Goal: Task Accomplishment & Management: Manage account settings

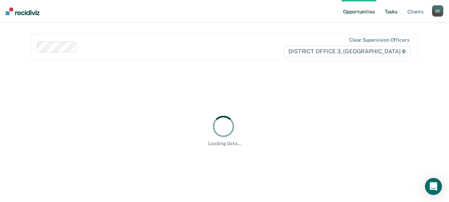
click at [392, 11] on link "Tasks" at bounding box center [391, 11] width 16 height 23
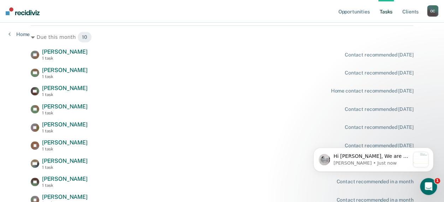
scroll to position [193, 0]
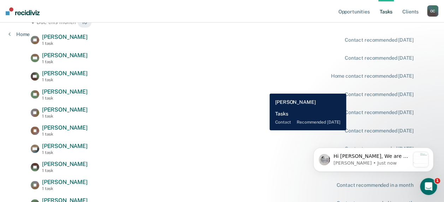
drag, startPoint x: 264, startPoint y: 88, endPoint x: 251, endPoint y: 97, distance: 15.7
click at [264, 88] on div "TR Timothy Rogers 1 task Contact recommended in 12 days" at bounding box center [222, 94] width 382 height 12
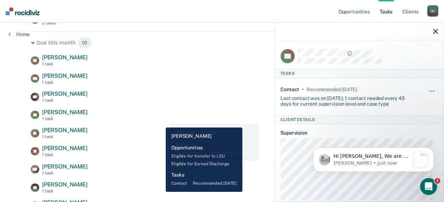
scroll to position [176, 0]
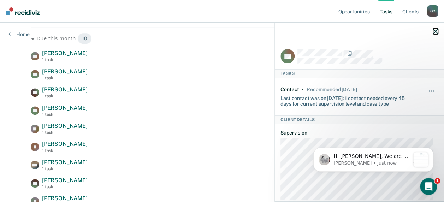
click at [436, 30] on icon "button" at bounding box center [435, 31] width 5 height 5
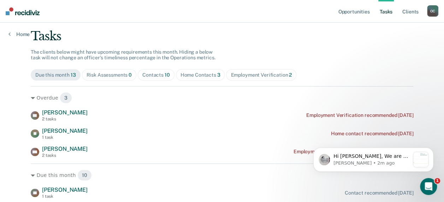
scroll to position [0, 0]
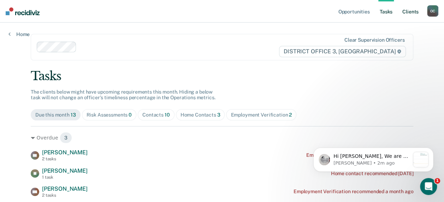
click at [409, 13] on link "Client s" at bounding box center [409, 11] width 19 height 23
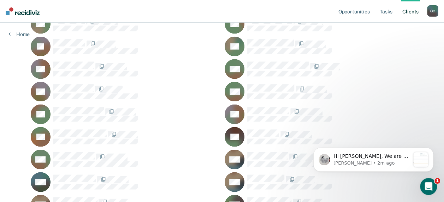
scroll to position [638, 0]
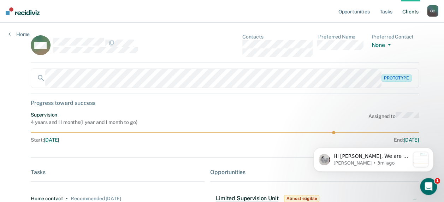
click at [289, 105] on div "Progress toward success" at bounding box center [225, 103] width 388 height 7
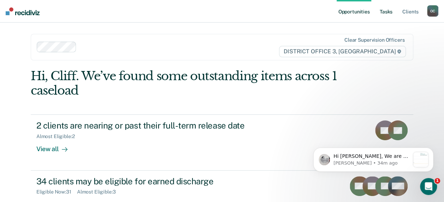
click at [386, 8] on link "Tasks" at bounding box center [386, 11] width 16 height 23
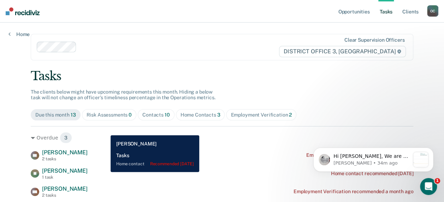
scroll to position [35, 0]
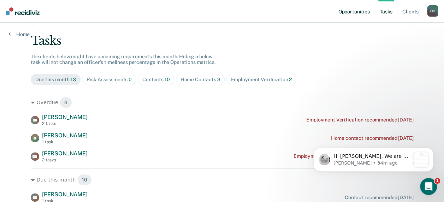
click at [349, 11] on link "Opportunities" at bounding box center [353, 11] width 34 height 23
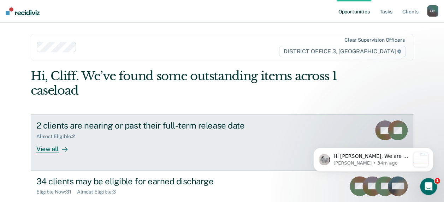
click at [338, 129] on link "2 clients are nearing or past their full-term release date Almost Eligible : 2 …" at bounding box center [222, 142] width 382 height 56
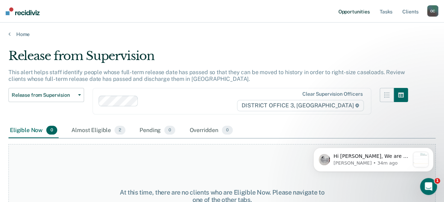
click at [353, 13] on link "Opportunities" at bounding box center [353, 11] width 34 height 23
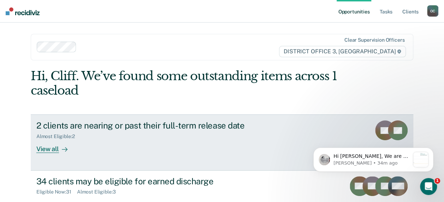
click at [41, 150] on div "View all" at bounding box center [56, 146] width 40 height 14
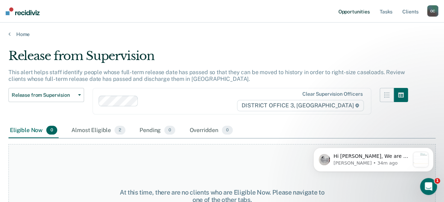
click at [356, 8] on link "Opportunities" at bounding box center [353, 11] width 34 height 23
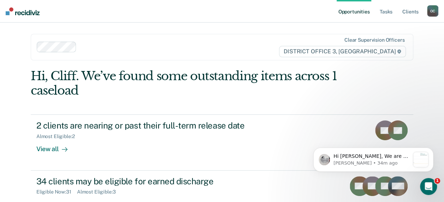
click at [399, 131] on div "Hi [PERSON_NAME], We are so excited to announce a brand new feature: AI case no…" at bounding box center [373, 127] width 130 height 88
click at [381, 128] on div "Hi [PERSON_NAME], We are so excited to announce a brand new feature: AI case no…" at bounding box center [373, 127] width 130 height 88
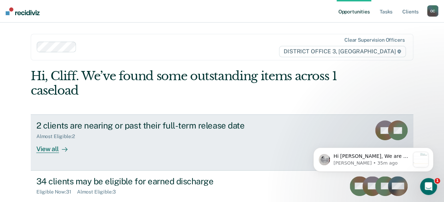
click at [51, 146] on div "View all" at bounding box center [56, 146] width 40 height 14
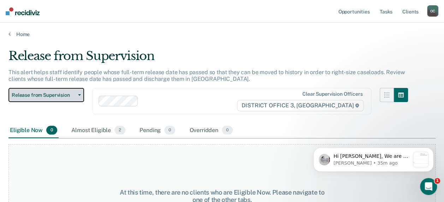
click at [81, 93] on button "Release from Supervision" at bounding box center [46, 95] width 76 height 14
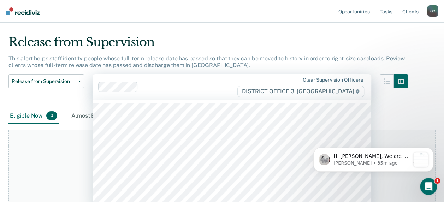
click at [222, 88] on div "Clear supervision officers DISTRICT OFFICE 3, [GEOGRAPHIC_DATA]" at bounding box center [231, 87] width 278 height 26
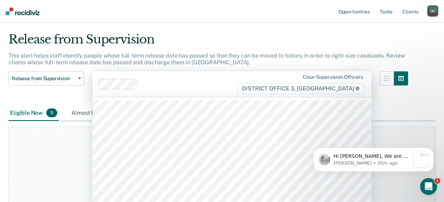
scroll to position [18, 0]
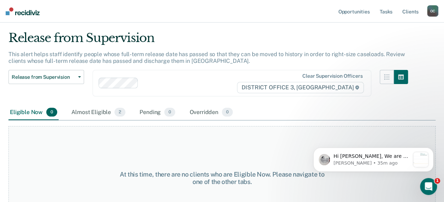
click at [293, 37] on div "Release from Supervision" at bounding box center [207, 41] width 399 height 20
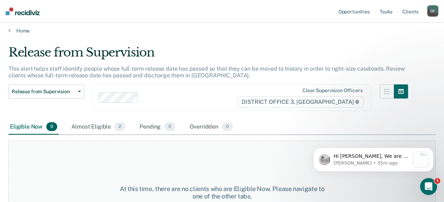
scroll to position [0, 0]
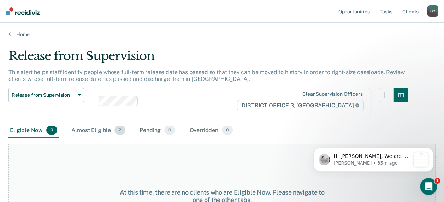
click at [101, 129] on div "Almost Eligible 2" at bounding box center [98, 131] width 57 height 16
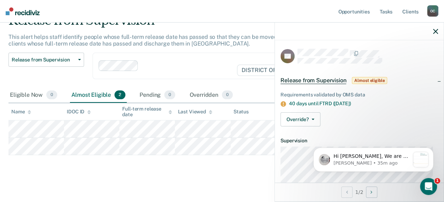
scroll to position [35, 0]
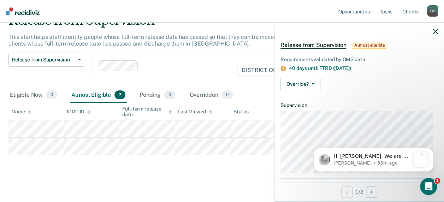
click at [438, 29] on div at bounding box center [359, 32] width 169 height 18
click at [433, 32] on icon "button" at bounding box center [435, 31] width 5 height 5
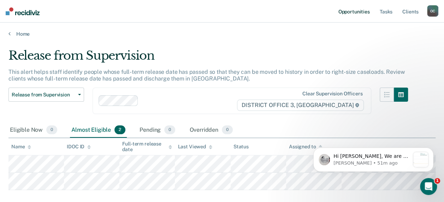
scroll to position [0, 0]
click at [388, 13] on link "Tasks" at bounding box center [386, 11] width 16 height 23
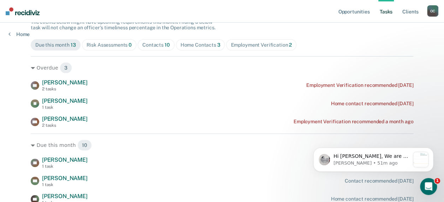
scroll to position [71, 0]
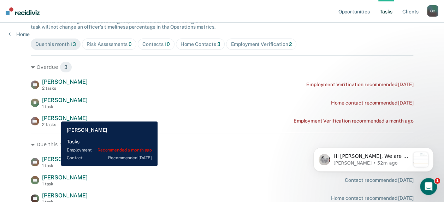
click at [56, 116] on span "[PERSON_NAME]" at bounding box center [65, 118] width 46 height 7
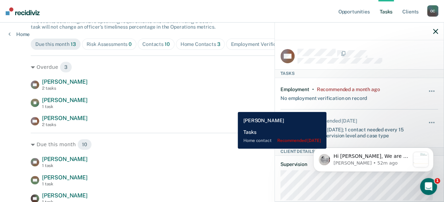
click at [232, 107] on div "[PERSON_NAME] 1 task Home contact recommended [DATE]" at bounding box center [222, 103] width 382 height 12
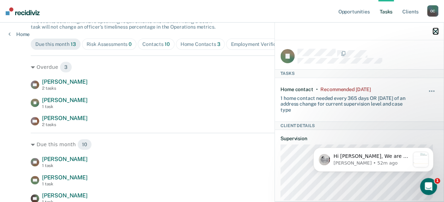
click at [434, 30] on icon "button" at bounding box center [435, 31] width 5 height 5
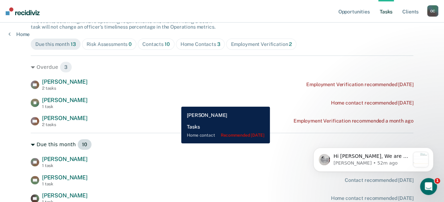
scroll to position [106, 0]
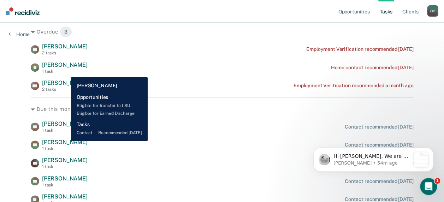
click at [66, 141] on span "[PERSON_NAME]" at bounding box center [65, 142] width 46 height 7
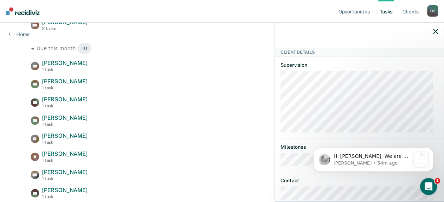
scroll to position [228, 0]
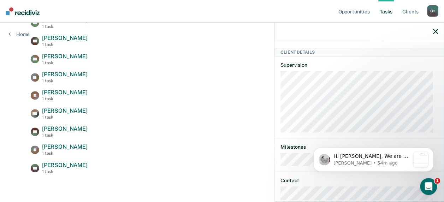
drag, startPoint x: 436, startPoint y: 144, endPoint x: 426, endPoint y: 200, distance: 56.7
click at [426, 178] on body "Hi [PERSON_NAME], We are so excited to announce a brand new feature: AI case no…" at bounding box center [372, 158] width 135 height 44
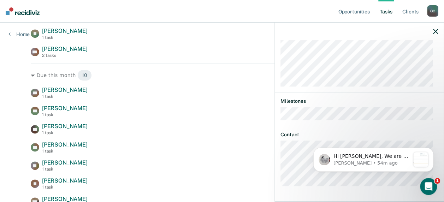
scroll to position [141, 0]
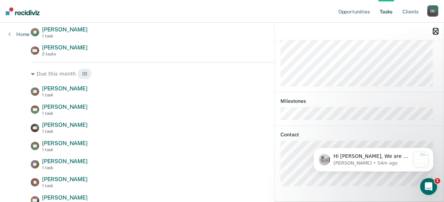
click at [434, 31] on icon "button" at bounding box center [435, 31] width 5 height 5
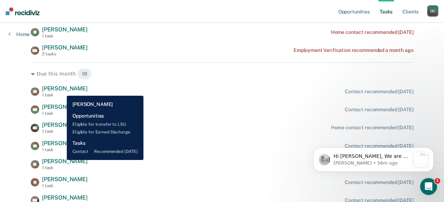
drag, startPoint x: 61, startPoint y: 160, endPoint x: 66, endPoint y: 159, distance: 4.6
click at [61, 160] on span "[PERSON_NAME]" at bounding box center [65, 161] width 46 height 7
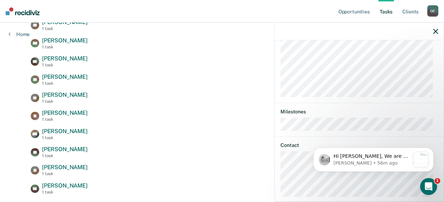
scroll to position [193, 0]
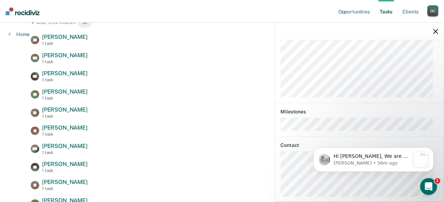
click at [440, 183] on html "Hi [PERSON_NAME], We are so excited to announce a brand new feature: AI case no…" at bounding box center [372, 157] width 141 height 49
drag, startPoint x: 436, startPoint y: 171, endPoint x: 435, endPoint y: 150, distance: 21.2
click at [438, 153] on body "Hi [PERSON_NAME], We are so excited to announce a brand new feature: AI case no…" at bounding box center [372, 158] width 135 height 44
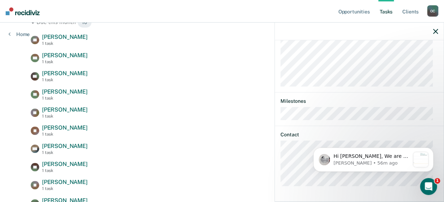
scroll to position [261, 0]
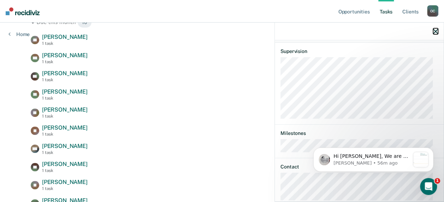
click at [433, 29] on button "button" at bounding box center [435, 31] width 5 height 6
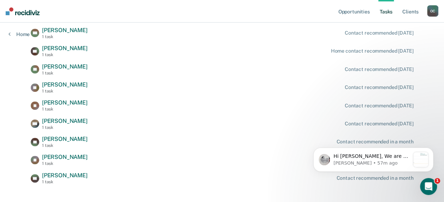
scroll to position [228, 0]
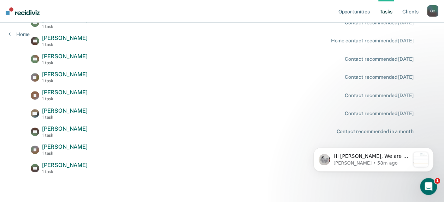
drag, startPoint x: 447, startPoint y: 130, endPoint x: 88, endPoint y: 52, distance: 367.0
drag, startPoint x: 446, startPoint y: 152, endPoint x: 8, endPoint y: 64, distance: 446.6
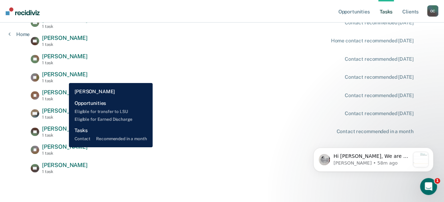
click at [64, 147] on span "[PERSON_NAME]" at bounding box center [65, 146] width 46 height 7
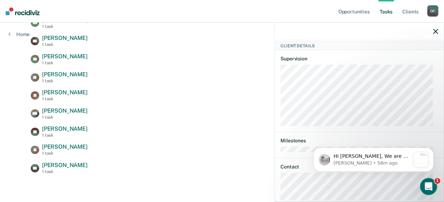
scroll to position [289, 0]
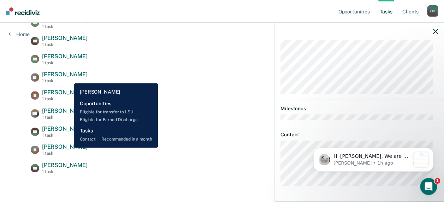
click at [69, 147] on span "[PERSON_NAME]" at bounding box center [65, 146] width 46 height 7
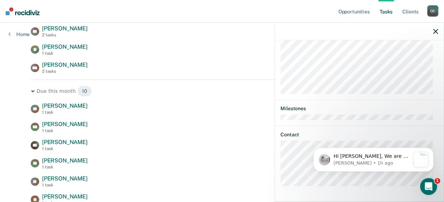
scroll to position [122, 0]
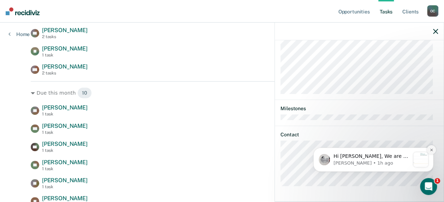
click at [430, 152] on button "Dismiss notification" at bounding box center [430, 149] width 9 height 9
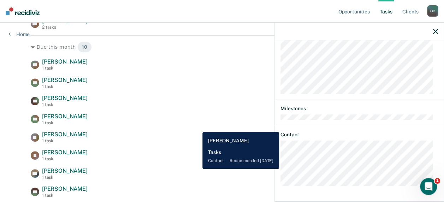
scroll to position [228, 0]
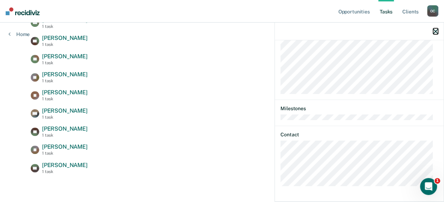
click at [436, 34] on icon "button" at bounding box center [435, 31] width 5 height 5
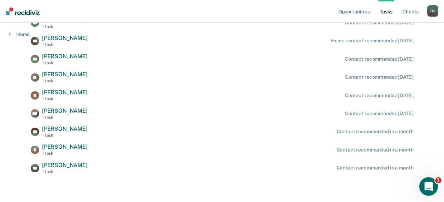
click at [426, 185] on icon "Open Intercom Messenger" at bounding box center [427, 186] width 12 height 12
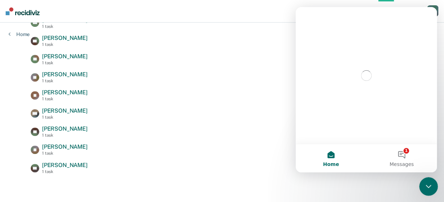
scroll to position [0, 0]
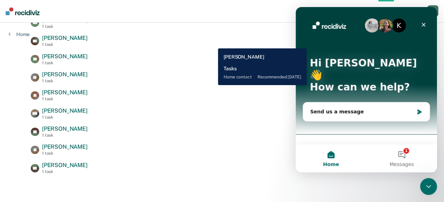
click at [212, 43] on div "CP [PERSON_NAME] 1 task Home contact recommended [DATE]" at bounding box center [222, 41] width 382 height 12
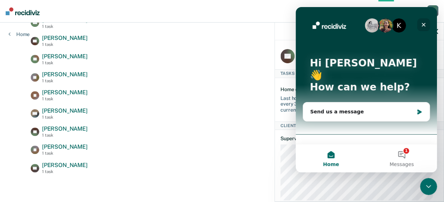
click at [424, 20] on div "Close" at bounding box center [423, 24] width 13 height 13
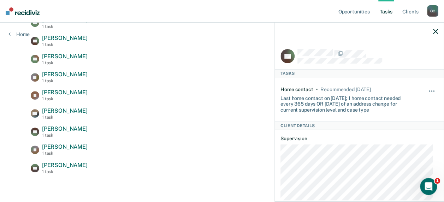
scroll to position [118, 0]
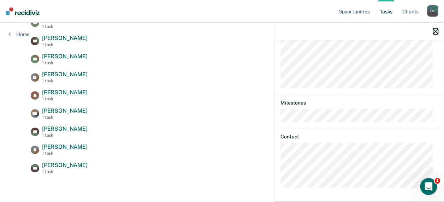
click at [435, 33] on icon "button" at bounding box center [435, 31] width 5 height 5
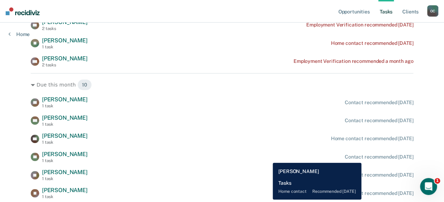
scroll to position [141, 0]
